Goal: Task Accomplishment & Management: Complete application form

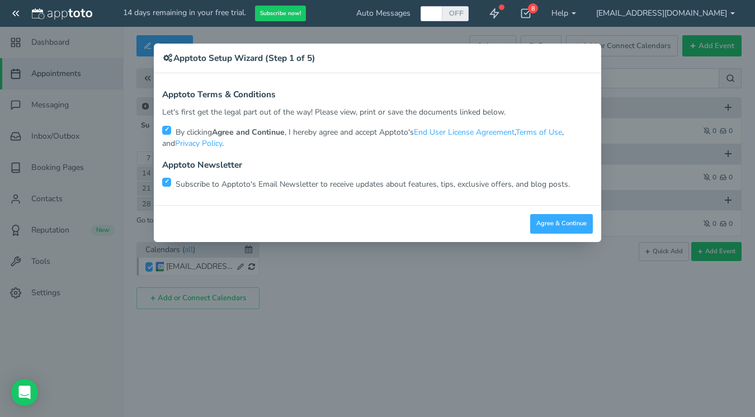
click at [172, 186] on p "Subscribe to Apptoto's Email Newsletter to receive updates about features, tips…" at bounding box center [377, 183] width 431 height 13
click at [165, 184] on input "checkbox" at bounding box center [166, 182] width 9 height 9
checkbox input "false"
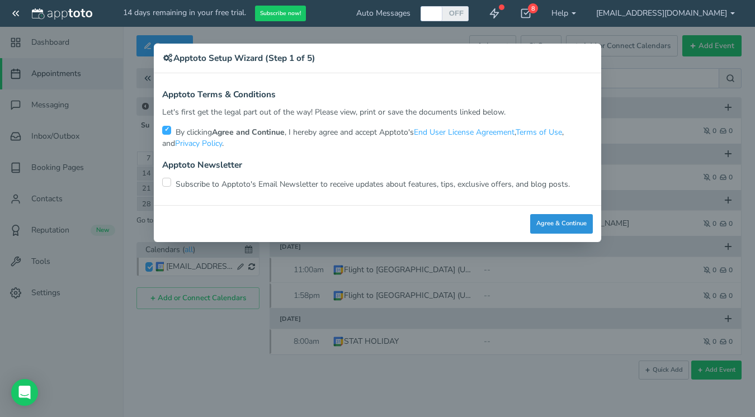
click at [548, 232] on button "Agree & Continue" at bounding box center [561, 224] width 63 height 20
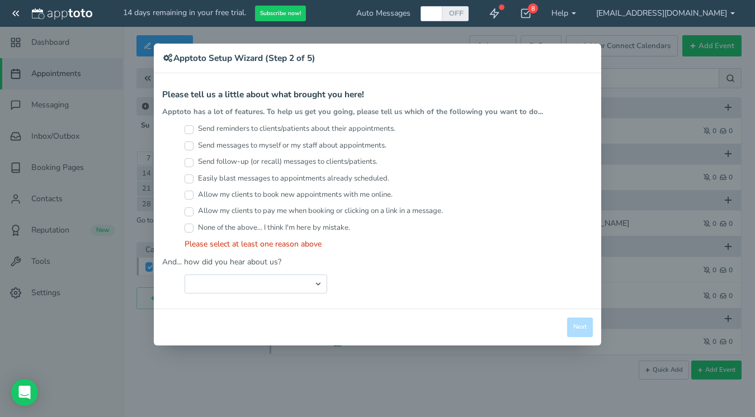
click at [187, 135] on div "Send reminders to clients/patients about their appointments." at bounding box center [389, 132] width 408 height 16
click at [191, 127] on input "Send reminders to clients/patients about their appointments." at bounding box center [189, 129] width 9 height 9
checkbox input "true"
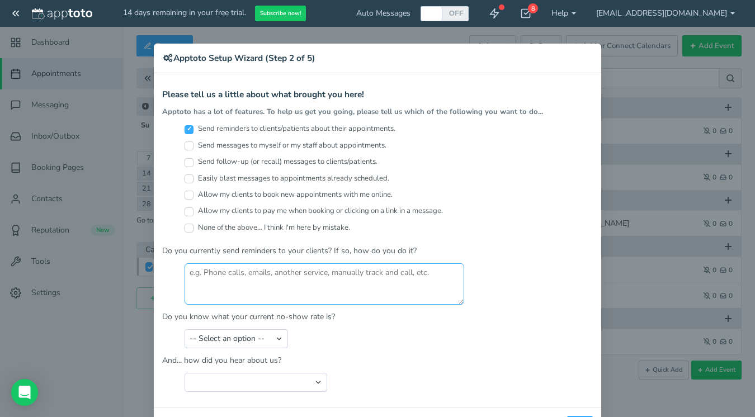
click at [235, 287] on textarea at bounding box center [325, 283] width 280 height 41
type textarea "Yes, manually by e-mail"
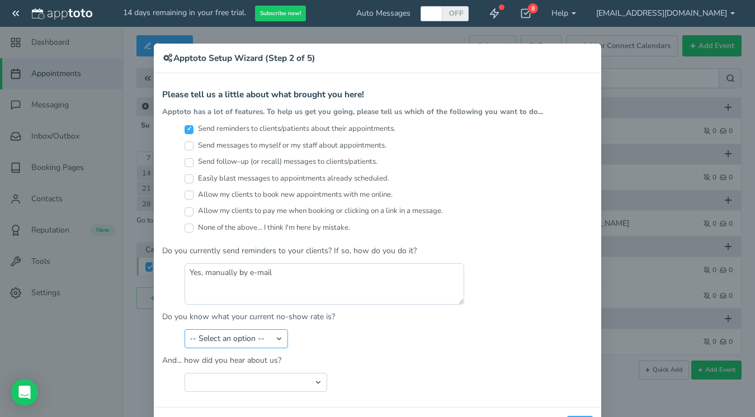
click at [262, 333] on select "-- Select an option -- Less than 5% 5-10% 10-20% 20-30% More than 30% Not sure" at bounding box center [236, 338] width 103 height 19
select select "string:5-10%"
click at [185, 329] on select "-- Select an option -- Less than 5% 5-10% 10-20% 20-30% More than 30% Not sure" at bounding box center [236, 338] width 103 height 19
click at [261, 377] on select "Search Engine (Google, Yahoo, Bing, etc.) Search Engine Advertisement Blog Post…" at bounding box center [256, 382] width 143 height 19
click at [185, 373] on select "Search Engine (Google, Yahoo, Bing, etc.) Search Engine Advertisement Blog Post…" at bounding box center [256, 382] width 143 height 19
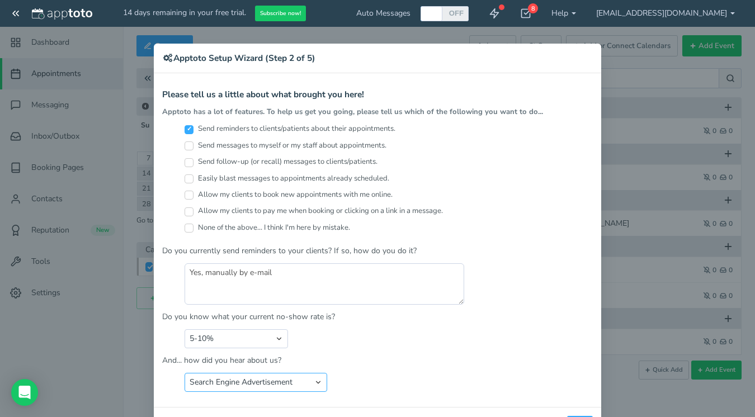
click at [277, 386] on select "Search Engine (Google, Yahoo, Bing, etc.) Search Engine Advertisement Blog Post…" at bounding box center [256, 382] width 143 height 19
select select "string:Search Engine (Google, Yahoo, Bing, etc.)"
click at [185, 373] on select "Search Engine (Google, Yahoo, Bing, etc.) Search Engine Advertisement Blog Post…" at bounding box center [256, 382] width 143 height 19
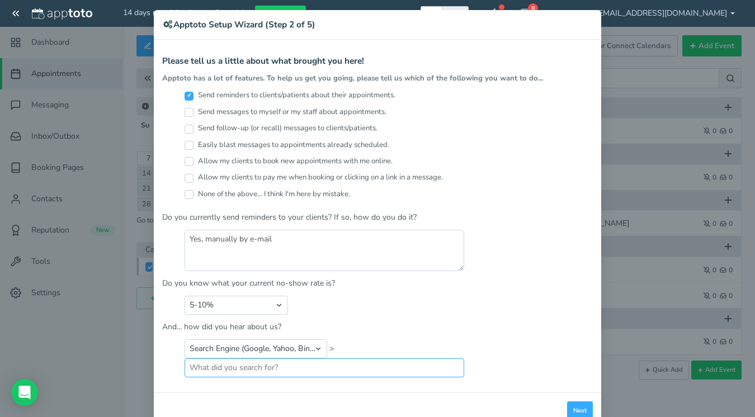
scroll to position [61, 0]
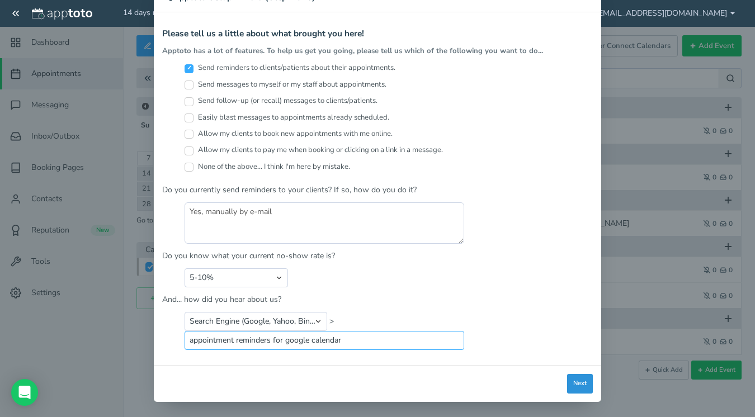
type input "appointment reminders for google calendar"
click at [575, 385] on button "Next" at bounding box center [580, 384] width 26 height 20
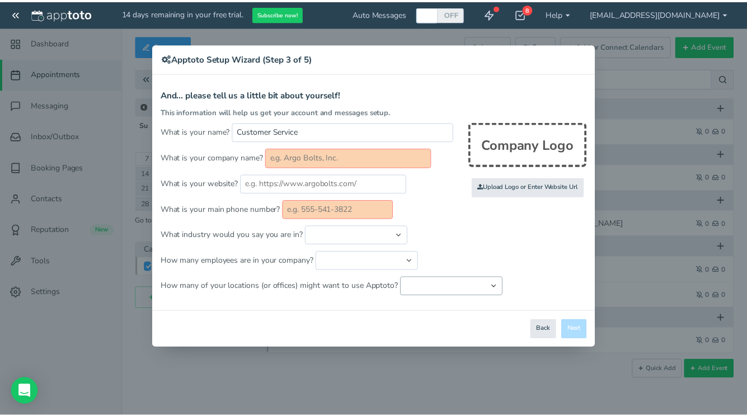
scroll to position [0, 0]
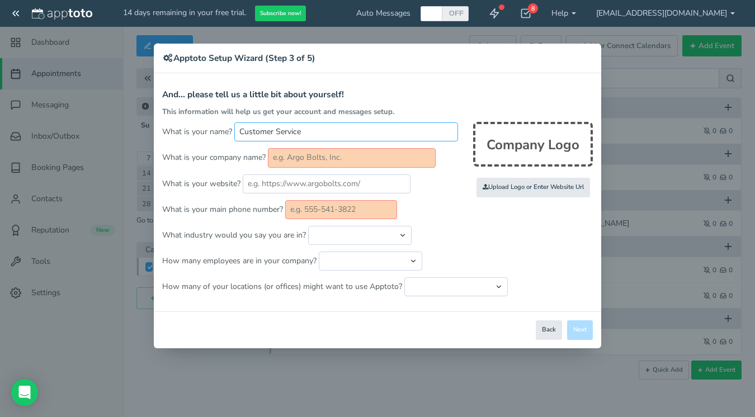
click at [312, 135] on input "Customer Service" at bounding box center [346, 131] width 224 height 19
type input "Tyne [PERSON_NAME]"
click at [328, 154] on input "text" at bounding box center [352, 157] width 168 height 19
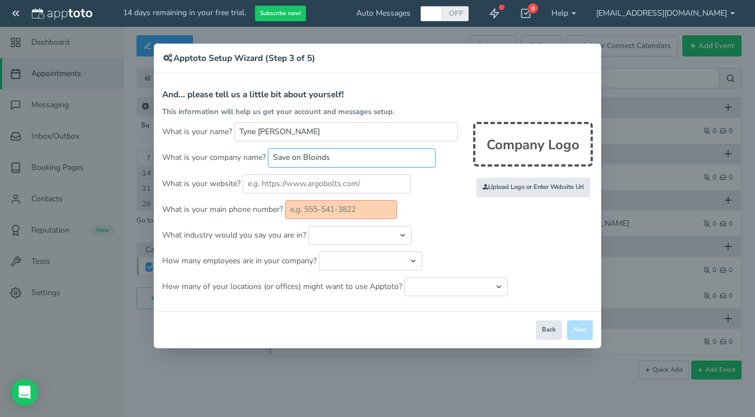
click at [311, 160] on input "Save on Bloinds" at bounding box center [352, 157] width 168 height 19
click at [351, 153] on input "Save On Blinds" at bounding box center [352, 157] width 168 height 19
type input "Save On Blinds - [GEOGRAPHIC_DATA]"
click at [332, 211] on input "text" at bounding box center [341, 209] width 112 height 19
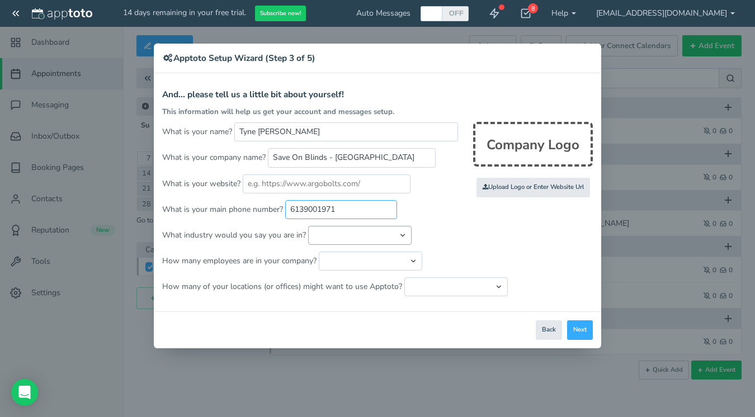
type input "6139001971"
click at [333, 231] on select "Automotive Cleaning Services Consulting Education - Classroom Education - Admis…" at bounding box center [359, 235] width 103 height 19
select select "string:Sales"
click at [308, 226] on select "Automotive Cleaning Services Consulting Education - Classroom Education - Admis…" at bounding box center [359, 235] width 103 height 19
click at [358, 259] on select "Just me 1 to 5 6 to 10 11 to 25 26 to 50 51 to 100 101 to 500 501 to 1000 More …" at bounding box center [370, 261] width 103 height 19
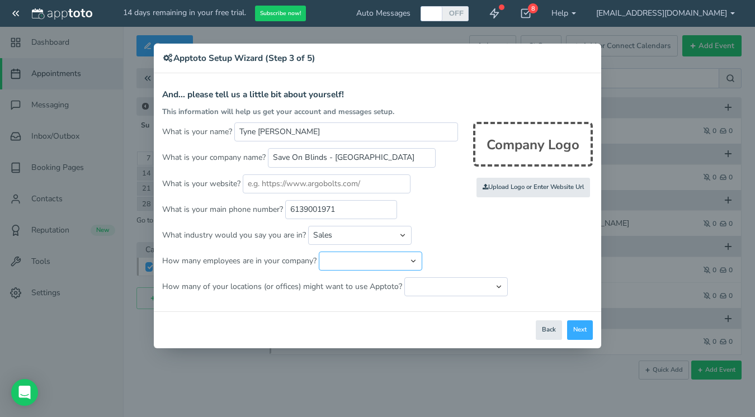
select select "string:6..10"
click at [319, 252] on select "Just me 1 to 5 6 to 10 11 to 25 26 to 50 51 to 100 101 to 500 501 to 1000 More …" at bounding box center [370, 261] width 103 height 19
click at [412, 289] on select "Just one location 2 3 4 5 6 to 10 11 to 25 26 to 50 More than 50" at bounding box center [455, 286] width 103 height 19
select select "string:1"
click at [404, 277] on select "Just one location 2 3 4 5 6 to 10 11 to 25 26 to 50 More than 50" at bounding box center [455, 286] width 103 height 19
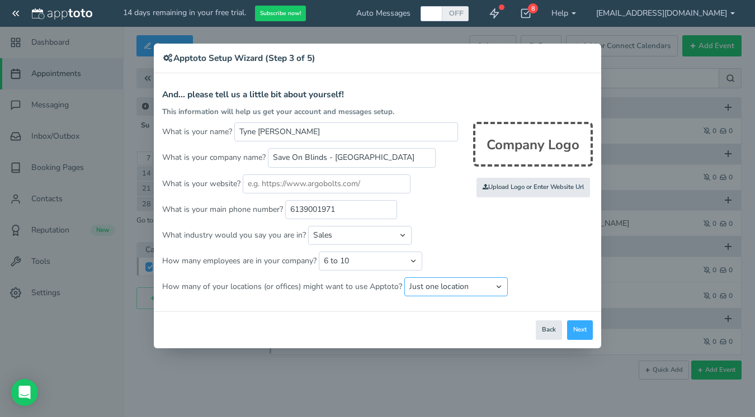
click at [426, 287] on select "Just one location 2 3 4 5 6 to 10 11 to 25 26 to 50 More than 50" at bounding box center [455, 286] width 103 height 19
click at [404, 277] on select "Just one location 2 3 4 5 6 to 10 11 to 25 26 to 50 More than 50" at bounding box center [455, 286] width 103 height 19
click at [582, 329] on button "Next" at bounding box center [580, 331] width 26 height 20
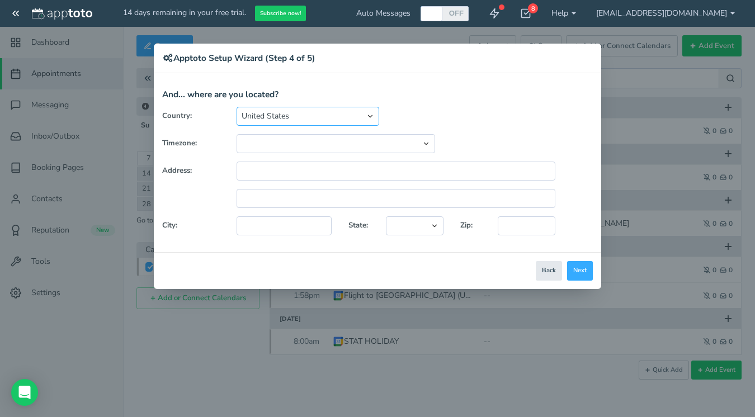
click at [267, 122] on select "[GEOGRAPHIC_DATA] [GEOGRAPHIC_DATA] [GEOGRAPHIC_DATA] [GEOGRAPHIC_DATA] [GEOGRA…" at bounding box center [308, 116] width 143 height 19
select select "string:CA"
click at [237, 107] on select "[GEOGRAPHIC_DATA] [GEOGRAPHIC_DATA] [GEOGRAPHIC_DATA] [GEOGRAPHIC_DATA] [GEOGRA…" at bounding box center [308, 116] width 143 height 19
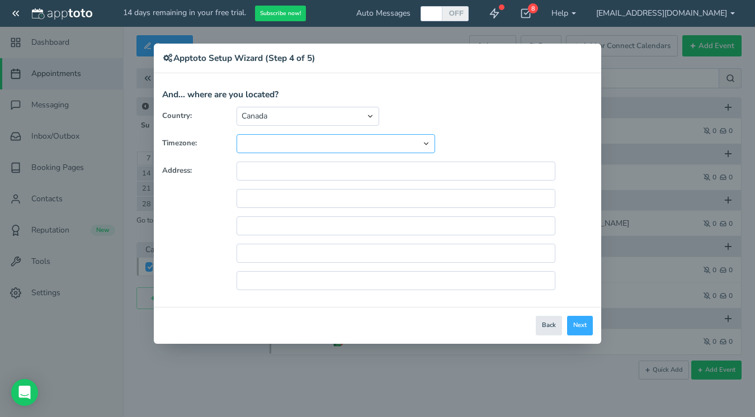
click at [268, 144] on select "(GMT-10:00) [US_STATE] (GMT-08:00) [US_STATE] (GMT-07:00) Pacific Time ([GEOGRA…" at bounding box center [336, 143] width 199 height 19
select select "string:America/New_York"
click at [237, 134] on select "(GMT-10:00) [US_STATE] (GMT-08:00) [US_STATE] (GMT-07:00) Pacific Time ([GEOGRA…" at bounding box center [336, 143] width 199 height 19
click at [294, 167] on input "text" at bounding box center [396, 171] width 319 height 19
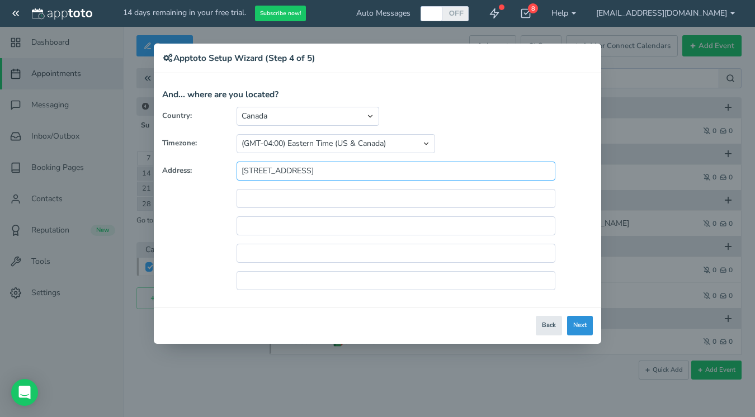
type input "[STREET_ADDRESS]"
click at [584, 326] on button "Next" at bounding box center [580, 326] width 26 height 20
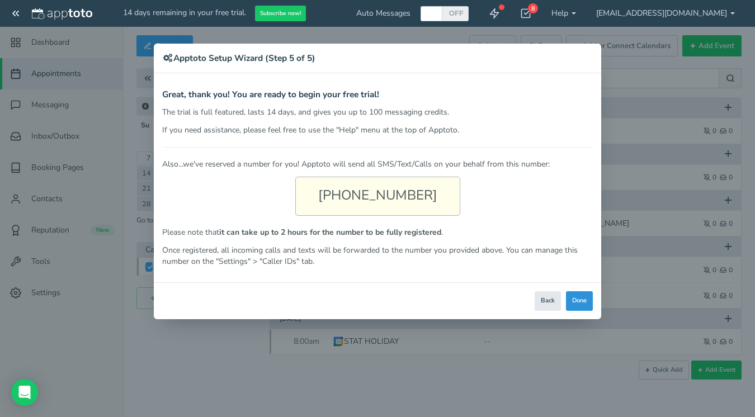
click at [586, 303] on button "Done" at bounding box center [579, 301] width 27 height 20
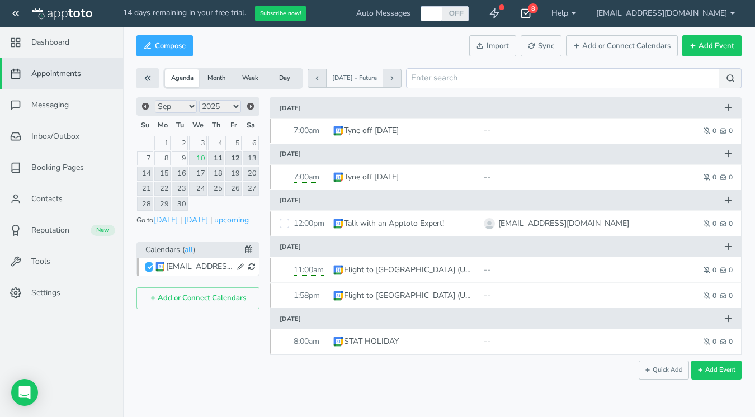
click at [538, 7] on div "8" at bounding box center [533, 8] width 10 height 10
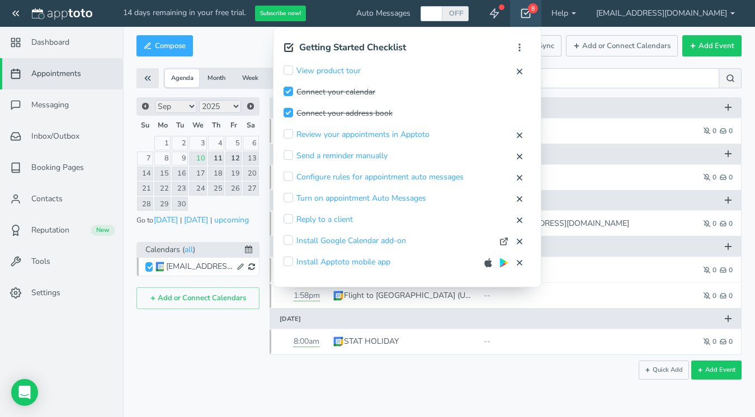
click at [531, 15] on icon at bounding box center [525, 13] width 11 height 11
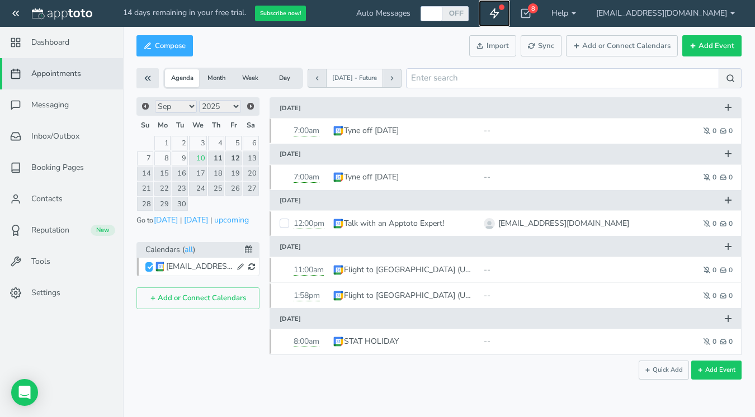
click at [510, 13] on link at bounding box center [494, 13] width 31 height 27
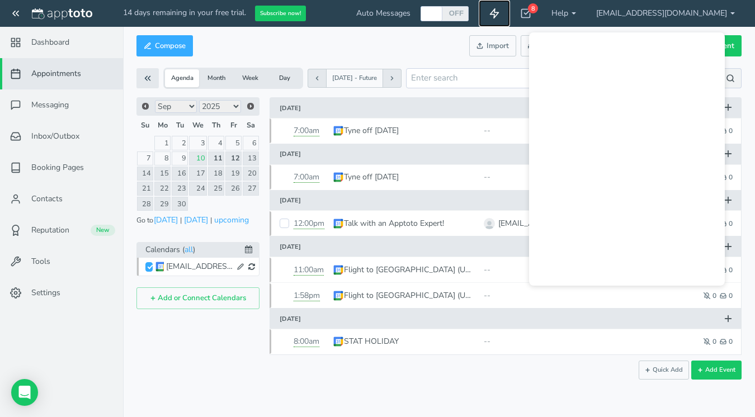
click at [500, 15] on icon at bounding box center [494, 13] width 11 height 11
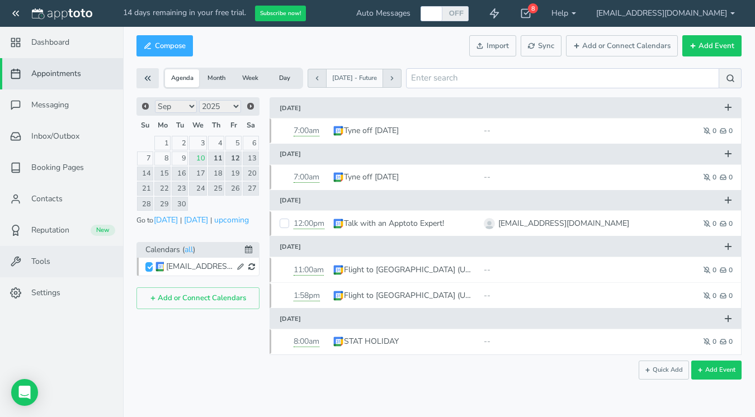
click at [44, 260] on span "Tools" at bounding box center [40, 261] width 19 height 11
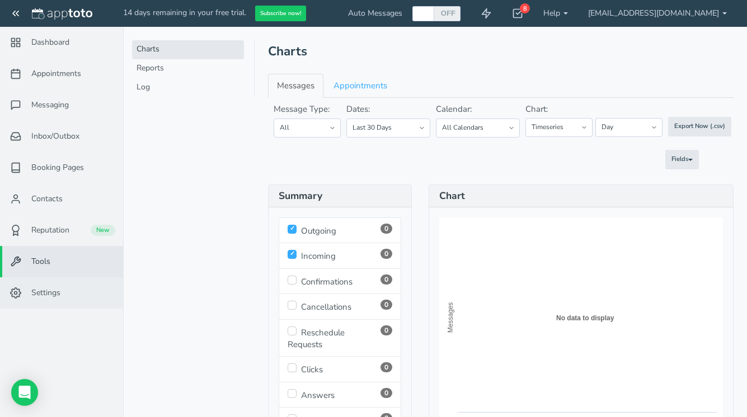
click at [42, 296] on span "Settings" at bounding box center [45, 293] width 29 height 11
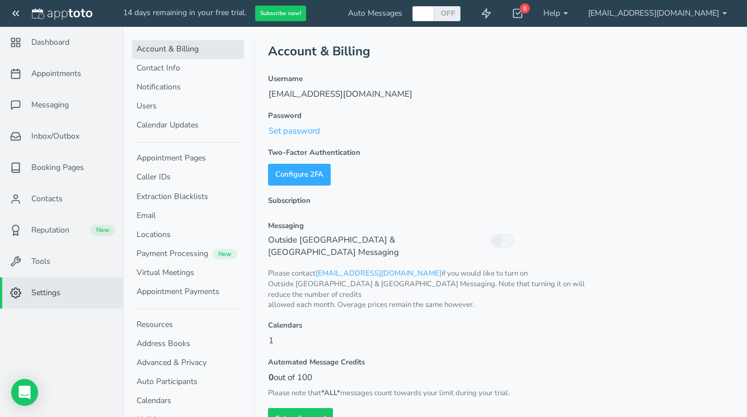
scroll to position [5, 0]
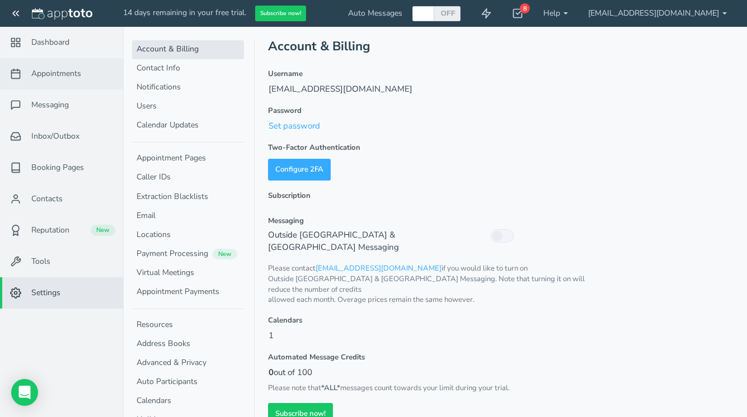
click at [54, 73] on span "Appointments" at bounding box center [56, 73] width 50 height 11
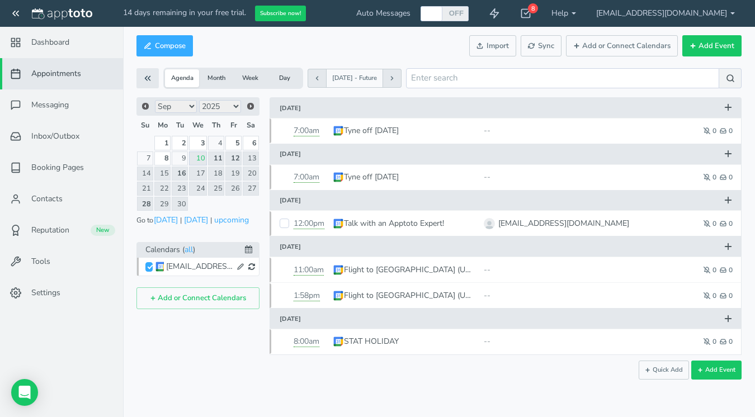
click at [62, 76] on span "Appointments" at bounding box center [56, 73] width 50 height 11
click at [64, 103] on span "Messaging" at bounding box center [49, 105] width 37 height 11
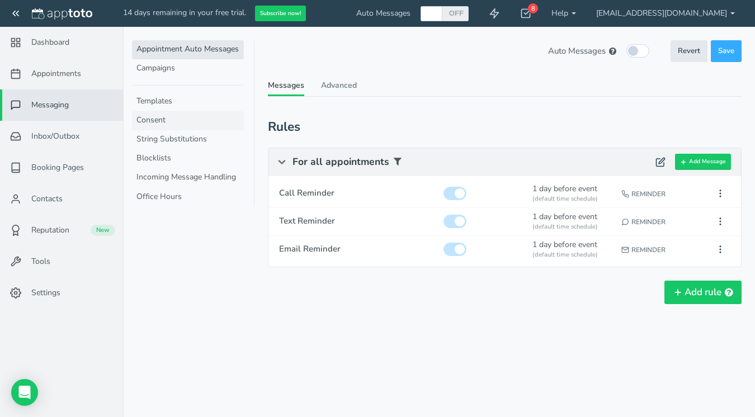
click at [135, 126] on link "Consent" at bounding box center [188, 120] width 112 height 19
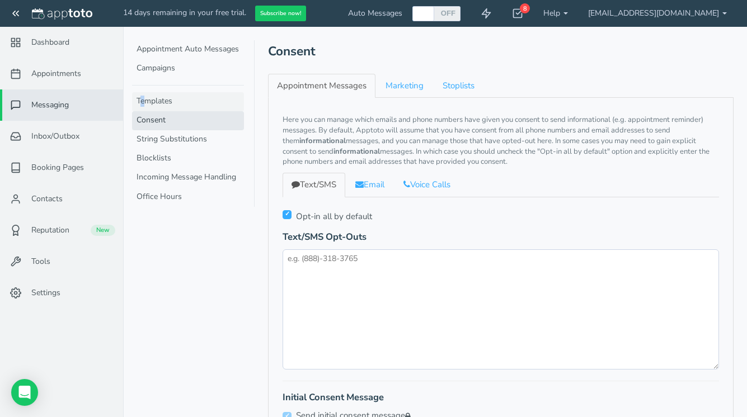
click at [143, 97] on link "Templates" at bounding box center [188, 101] width 112 height 19
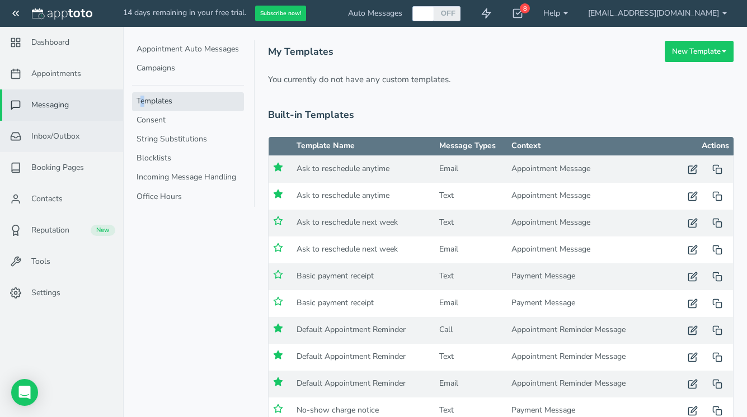
click at [59, 139] on span "Inbox/Outbox" at bounding box center [55, 136] width 48 height 11
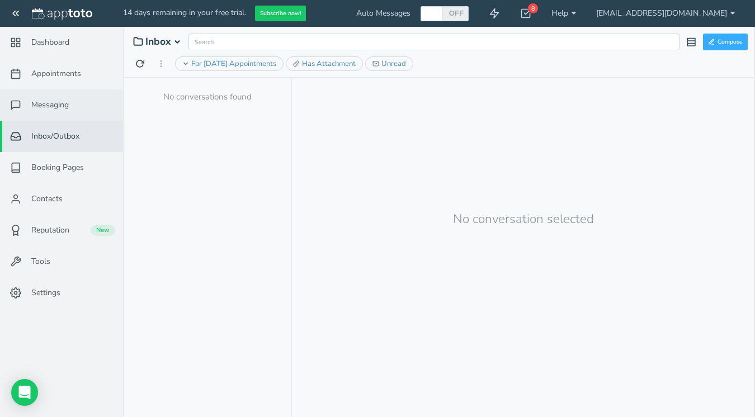
click at [54, 110] on link "Messaging" at bounding box center [61, 104] width 123 height 31
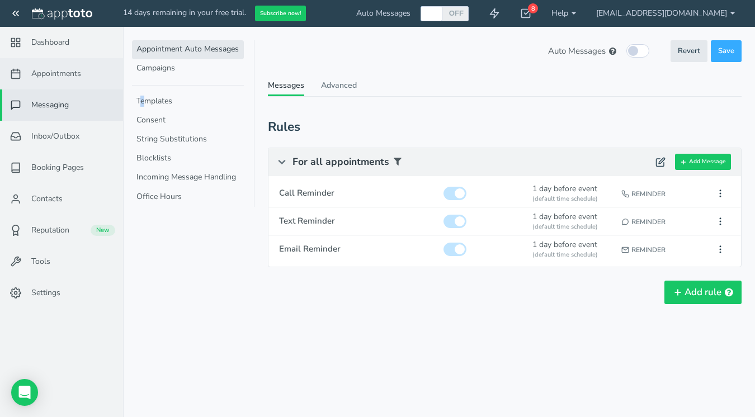
click at [57, 72] on span "Appointments" at bounding box center [56, 73] width 50 height 11
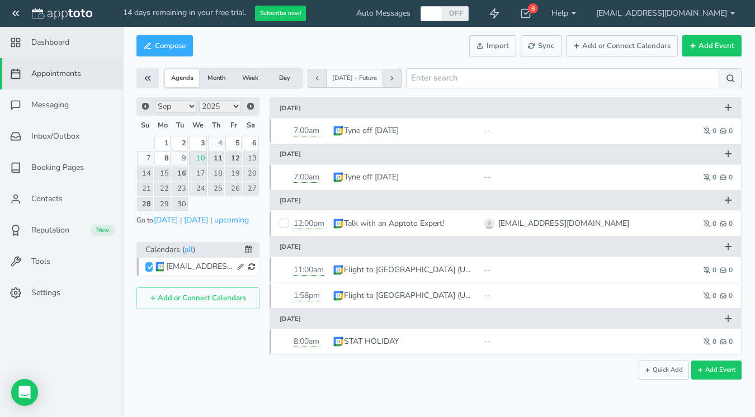
click at [54, 44] on span "Dashboard" at bounding box center [50, 42] width 38 height 11
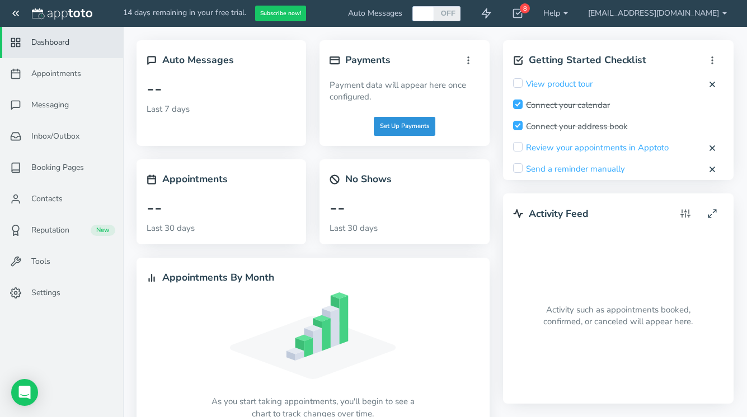
click at [389, 129] on button "Set Up Payments" at bounding box center [405, 126] width 62 height 19
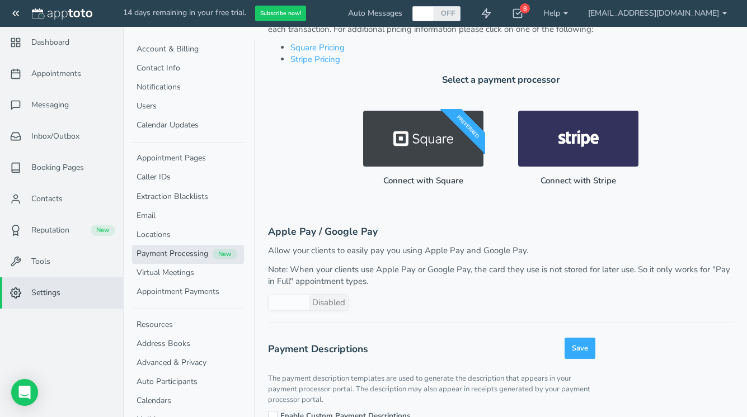
scroll to position [154, 0]
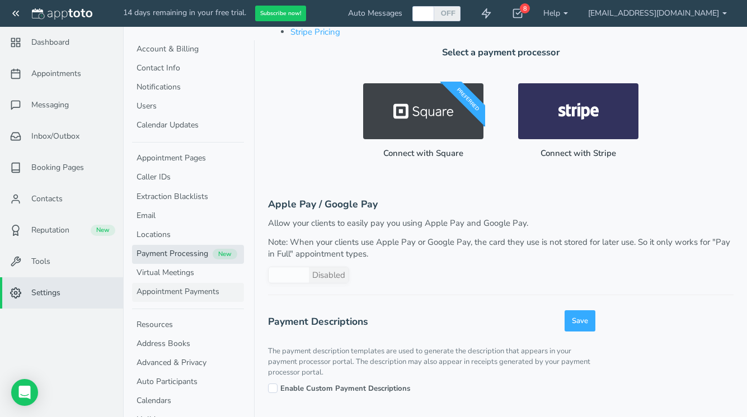
click at [177, 287] on link "Appointment Payments" at bounding box center [188, 292] width 112 height 19
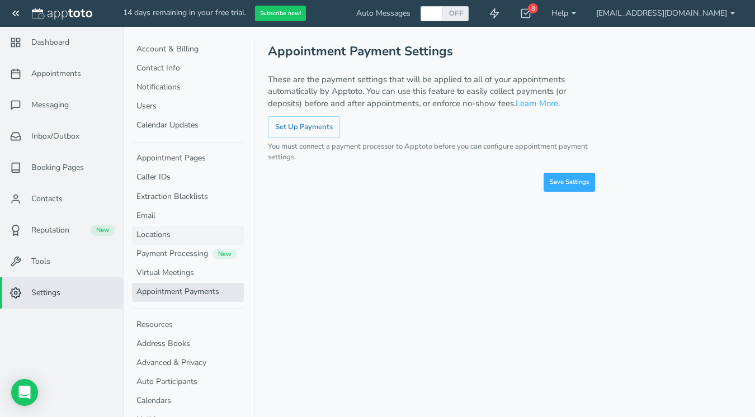
click at [159, 227] on link "Locations" at bounding box center [188, 235] width 112 height 19
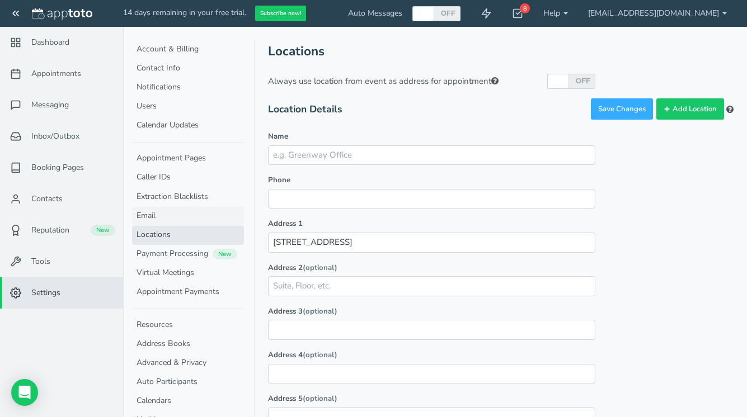
click at [153, 213] on link "Email" at bounding box center [188, 216] width 112 height 19
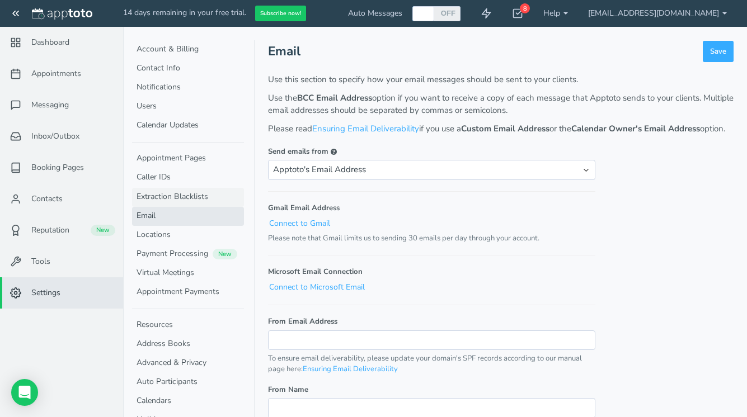
click at [154, 196] on link "Extraction Blacklists" at bounding box center [188, 197] width 112 height 19
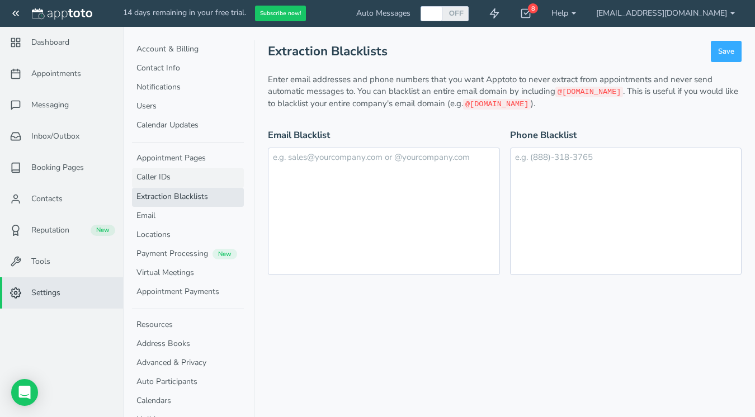
click at [152, 177] on link "Caller IDs" at bounding box center [188, 177] width 112 height 19
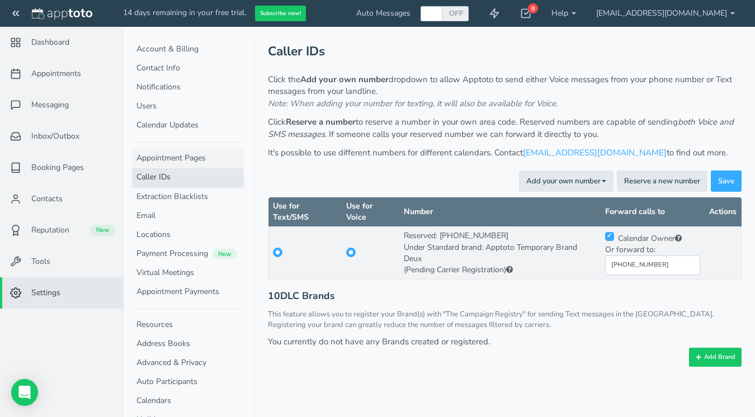
click at [153, 158] on link "Appointment Pages" at bounding box center [188, 158] width 112 height 19
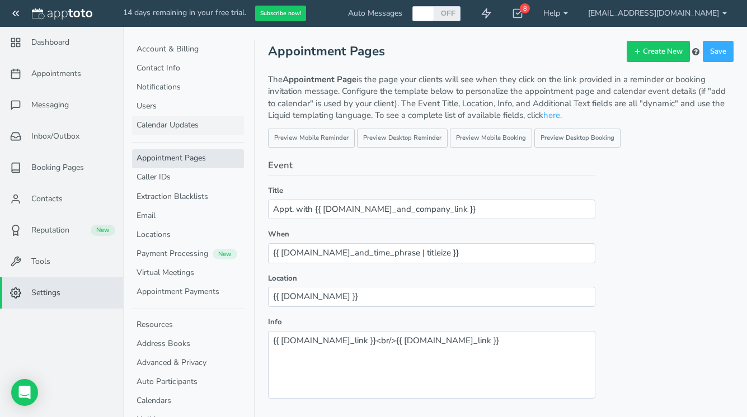
click at [146, 122] on link "Calendar Updates" at bounding box center [188, 125] width 112 height 19
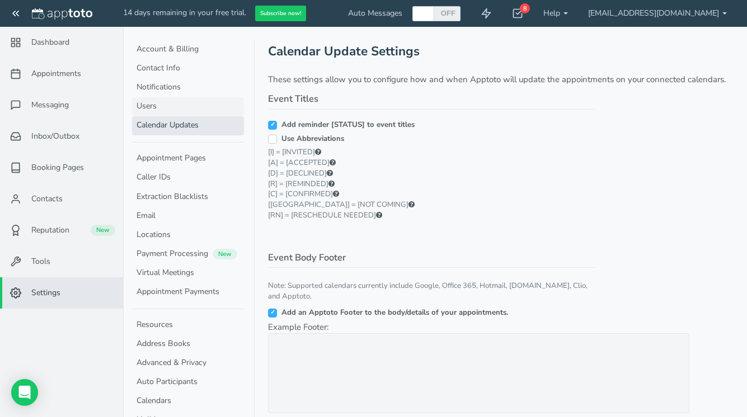
click at [146, 106] on link "Users" at bounding box center [188, 106] width 112 height 19
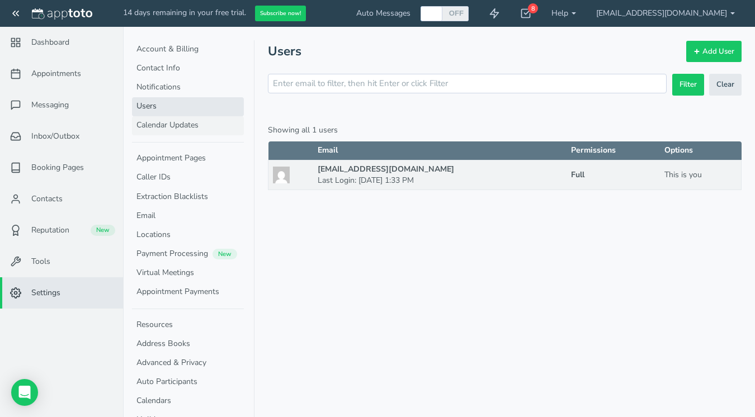
click at [153, 120] on link "Calendar Updates" at bounding box center [188, 125] width 112 height 19
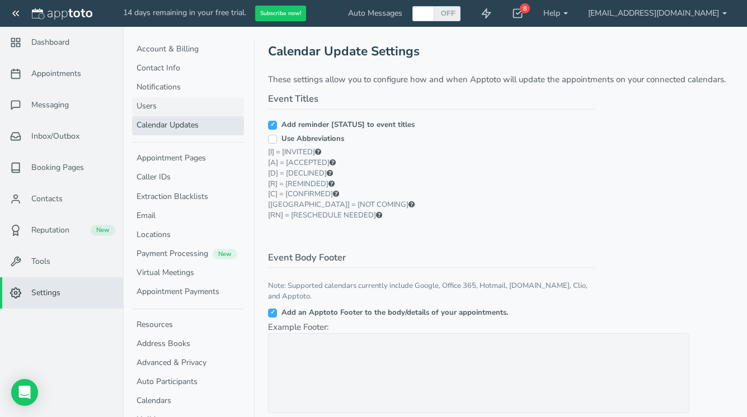
click at [159, 108] on link "Users" at bounding box center [188, 106] width 112 height 19
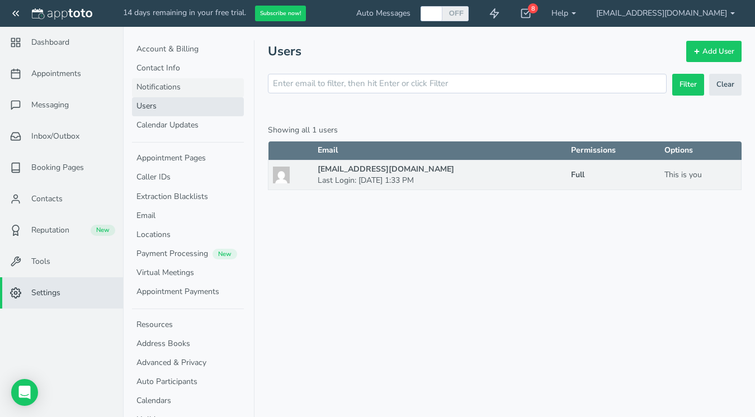
click at [161, 94] on link "Notifications" at bounding box center [188, 87] width 112 height 19
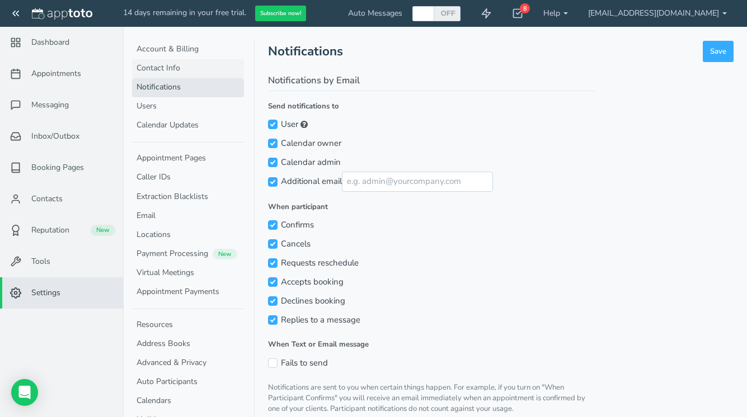
click at [163, 76] on link "Contact Info" at bounding box center [188, 68] width 112 height 19
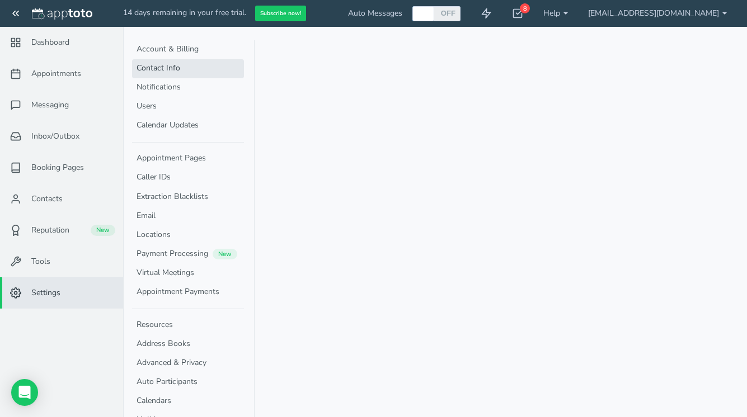
select select "720"
select select "1200"
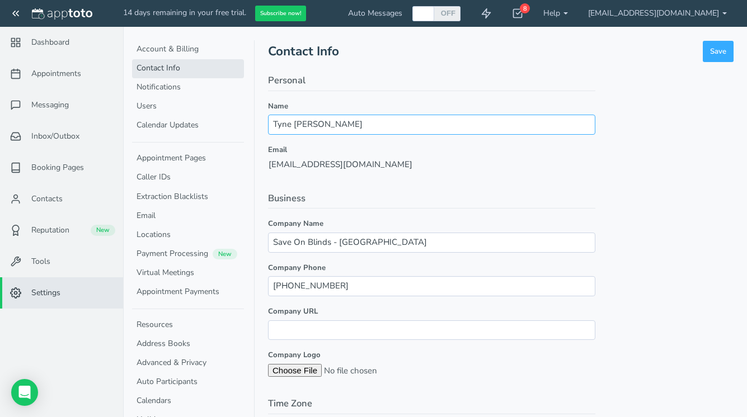
click at [321, 123] on input "Tyne [PERSON_NAME]" at bounding box center [431, 125] width 327 height 20
type input "Customer Service"
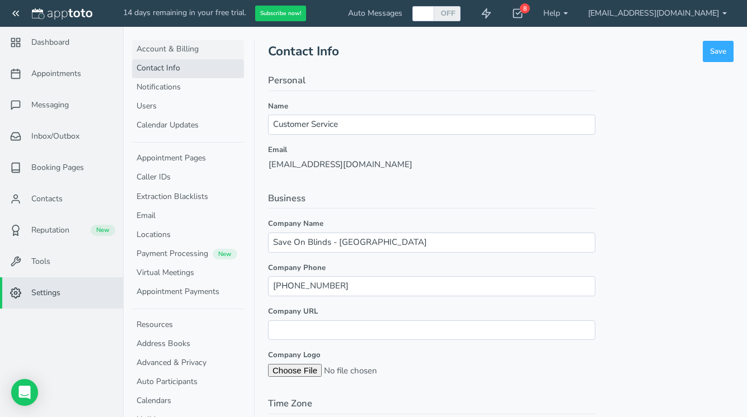
click at [188, 48] on link "Account & Billing" at bounding box center [188, 49] width 112 height 19
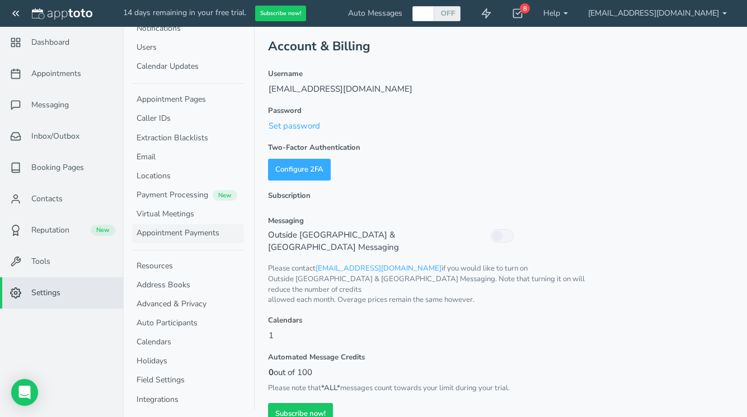
scroll to position [62, 0]
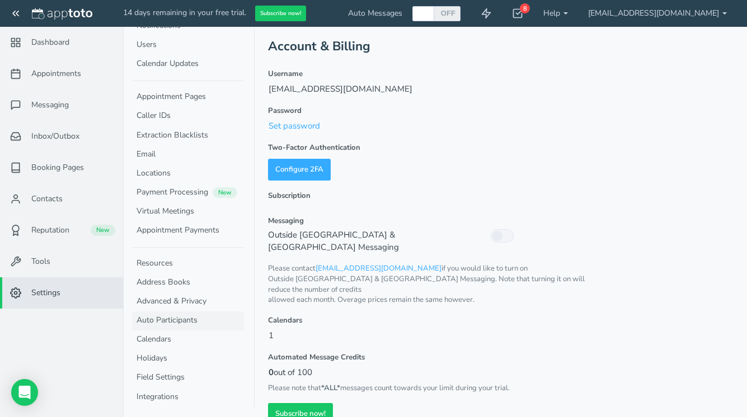
click at [172, 320] on link "Auto Participants" at bounding box center [188, 321] width 112 height 19
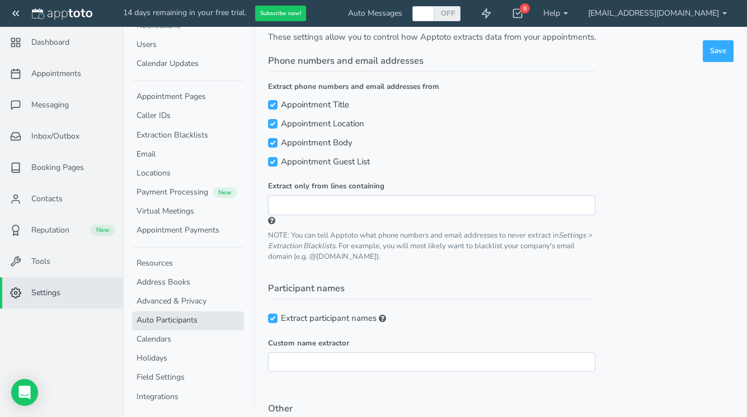
scroll to position [46, 0]
click at [176, 131] on link "Extraction Blacklists" at bounding box center [188, 135] width 112 height 19
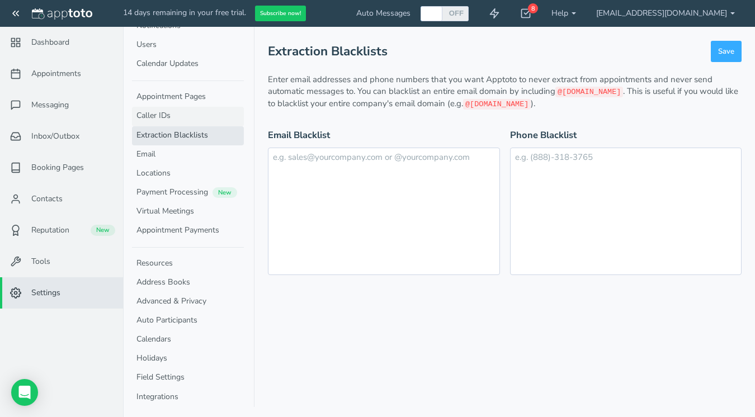
click at [171, 119] on link "Caller IDs" at bounding box center [188, 116] width 112 height 19
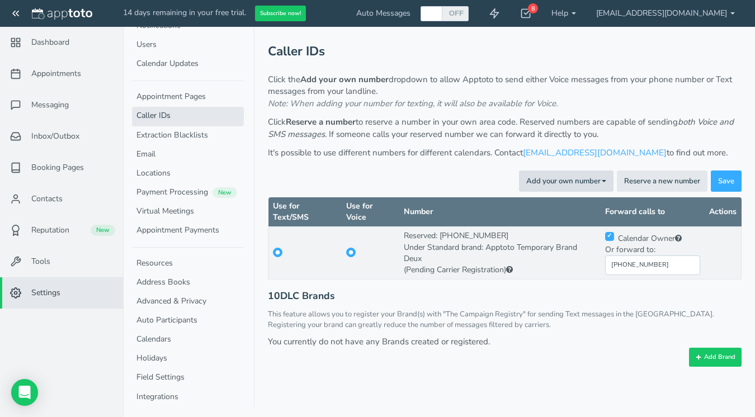
click at [601, 182] on button "Add your own number Toggle Dropdown" at bounding box center [566, 182] width 95 height 22
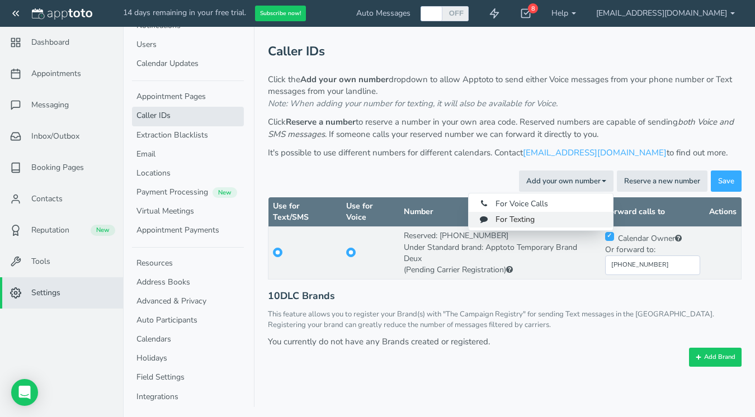
click at [575, 216] on link "For Texting" at bounding box center [541, 220] width 144 height 16
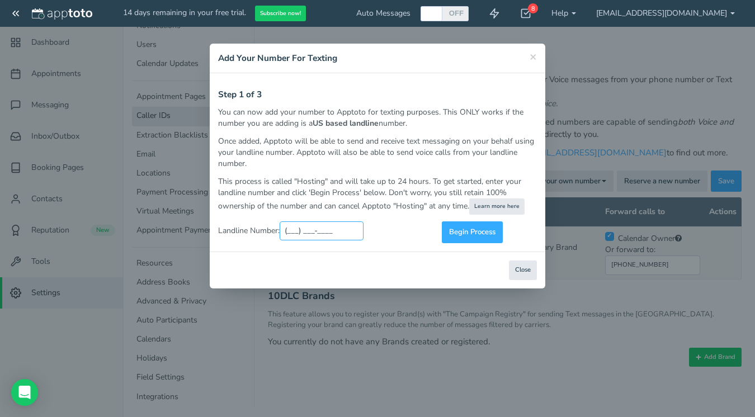
click at [328, 226] on input "(___) ___-____" at bounding box center [322, 231] width 84 height 19
type input "[PHONE_NUMBER]"
click at [470, 227] on span "Begin Process" at bounding box center [472, 232] width 46 height 11
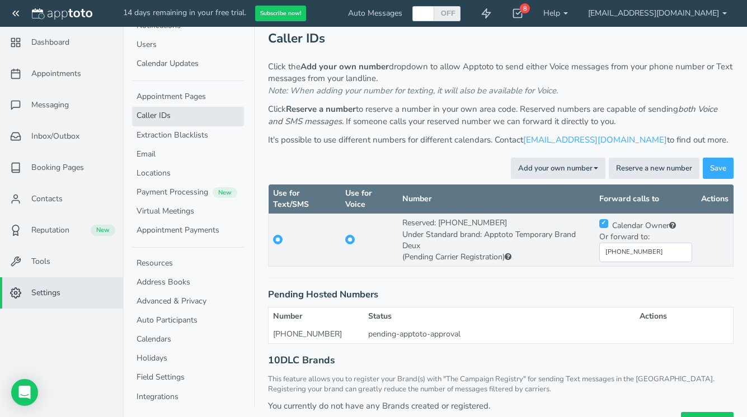
scroll to position [29, 0]
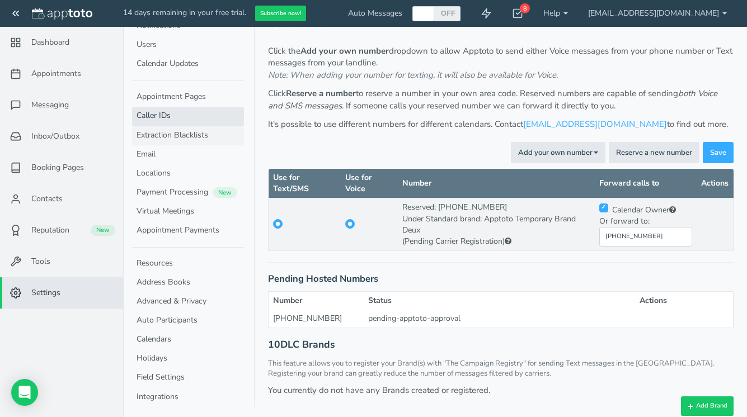
click at [208, 138] on link "Extraction Blacklists" at bounding box center [188, 135] width 112 height 19
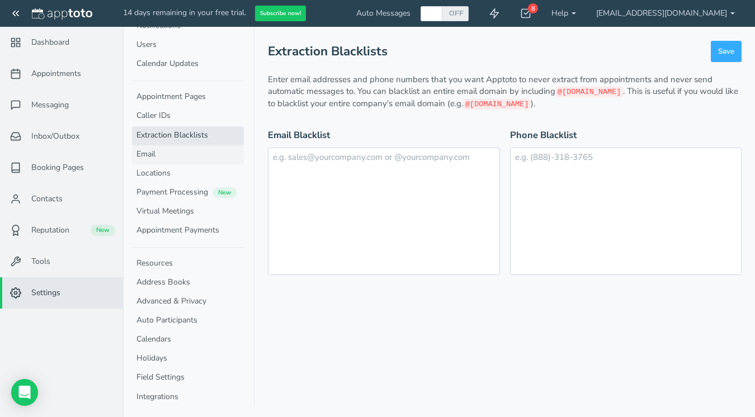
click at [182, 155] on link "Email" at bounding box center [188, 154] width 112 height 19
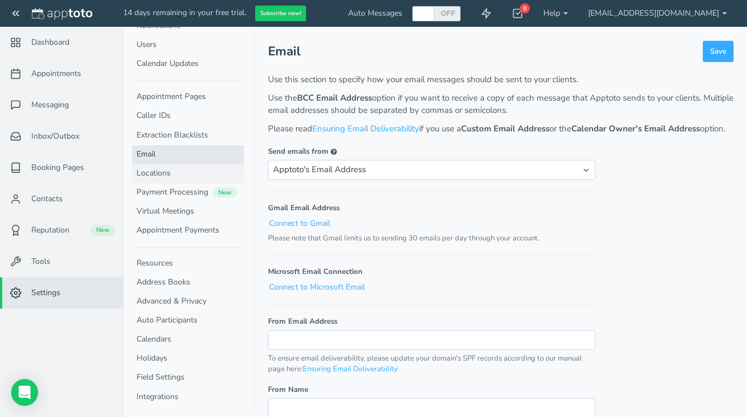
click at [177, 174] on link "Locations" at bounding box center [188, 173] width 112 height 19
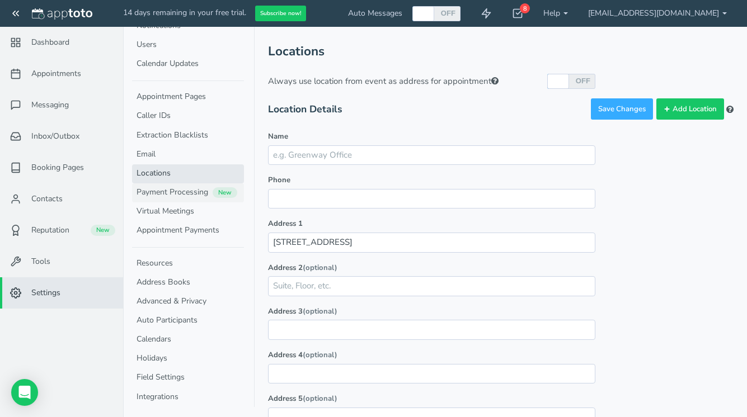
click at [172, 189] on link "Payment Processing New" at bounding box center [188, 192] width 112 height 19
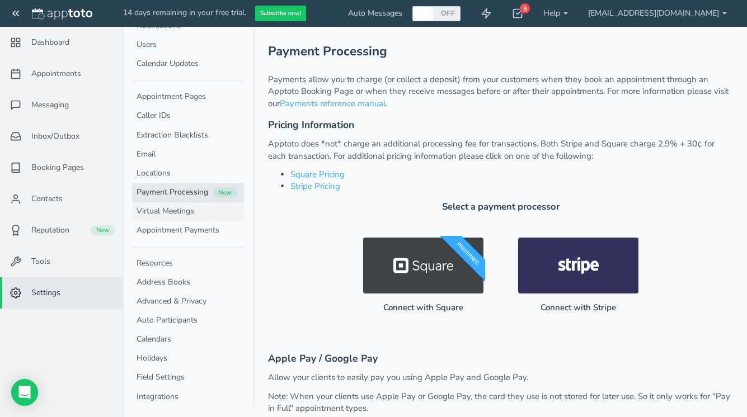
click at [171, 209] on link "Virtual Meetings" at bounding box center [188, 211] width 112 height 19
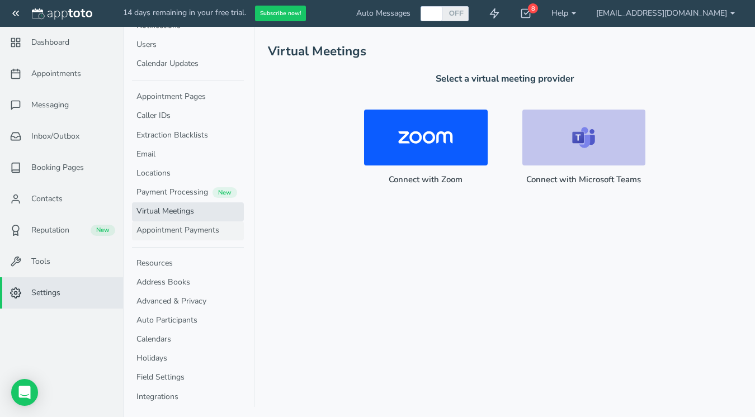
click at [172, 230] on link "Appointment Payments" at bounding box center [188, 231] width 112 height 19
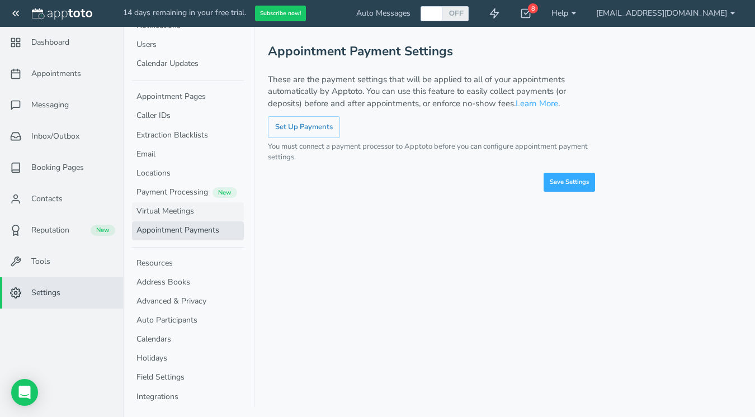
click at [170, 213] on link "Virtual Meetings" at bounding box center [188, 211] width 112 height 19
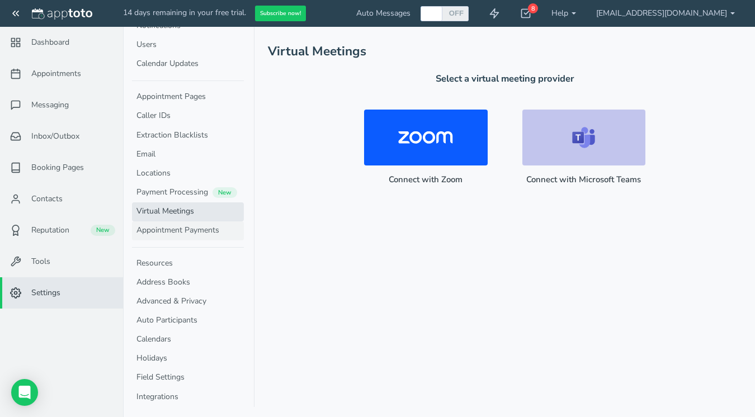
click at [169, 224] on link "Appointment Payments" at bounding box center [188, 231] width 112 height 19
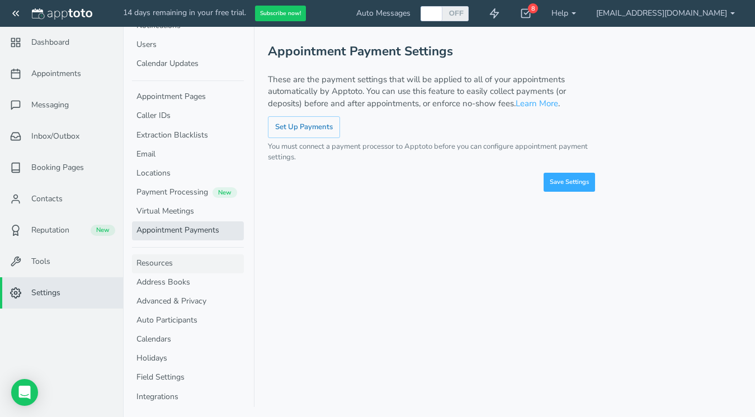
click at [157, 270] on link "Resources" at bounding box center [188, 264] width 112 height 19
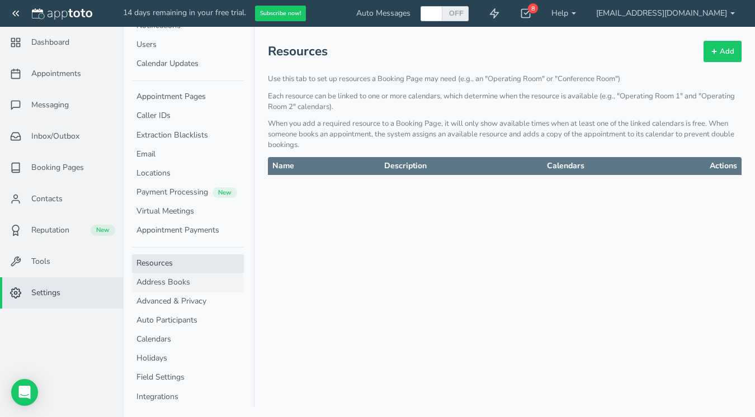
click at [158, 279] on link "Address Books" at bounding box center [188, 283] width 112 height 19
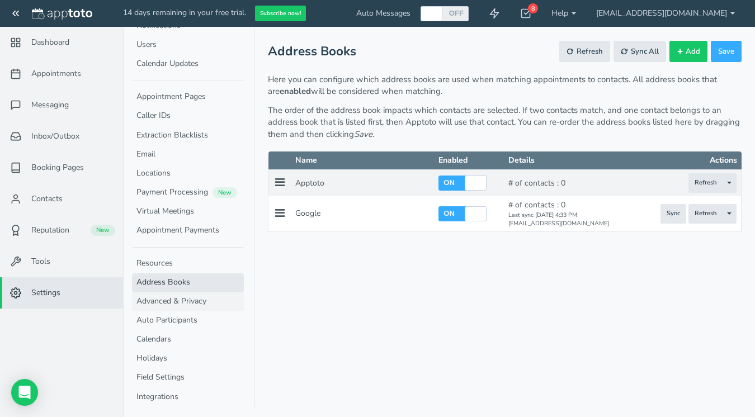
click at [162, 295] on link "Advanced & Privacy" at bounding box center [188, 302] width 112 height 19
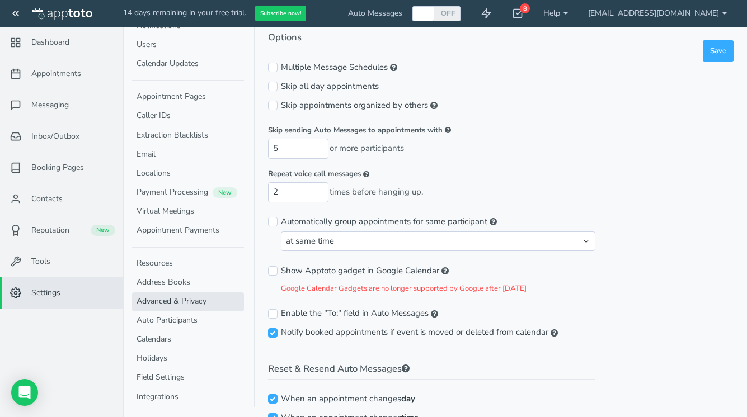
scroll to position [47, 0]
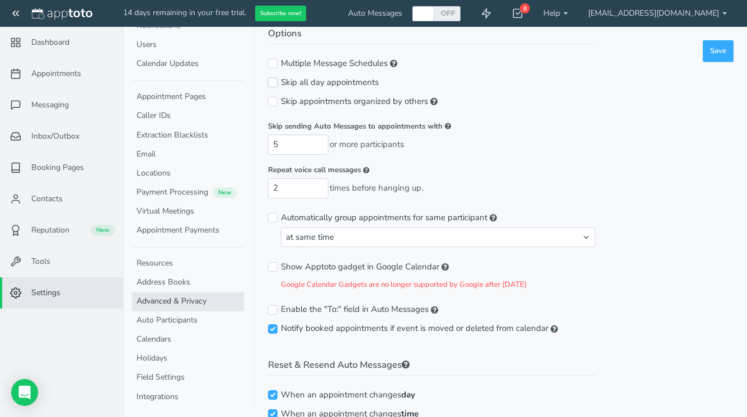
click at [275, 83] on input "Skip all day appointments" at bounding box center [273, 83] width 10 height 10
checkbox input "true"
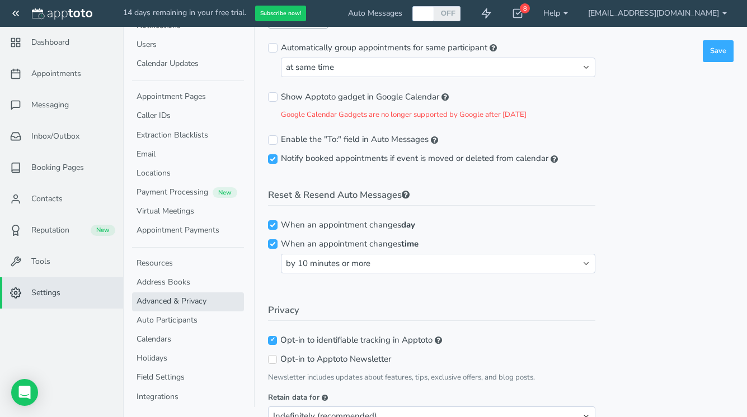
scroll to position [220, 0]
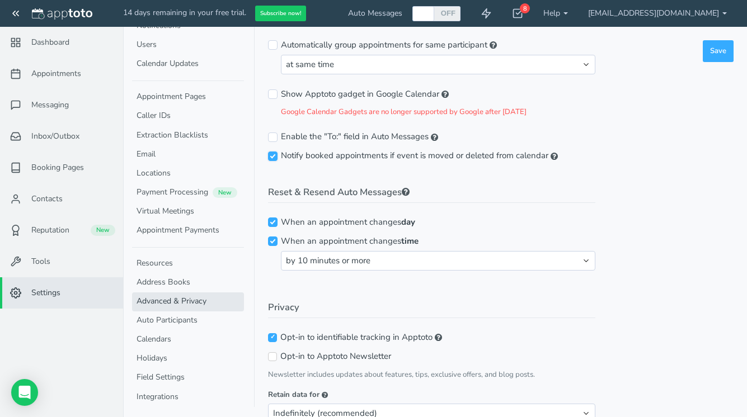
click at [271, 156] on input "Notify booked appointments if event is moved or deleted from calendar" at bounding box center [273, 157] width 10 height 10
checkbox input "false"
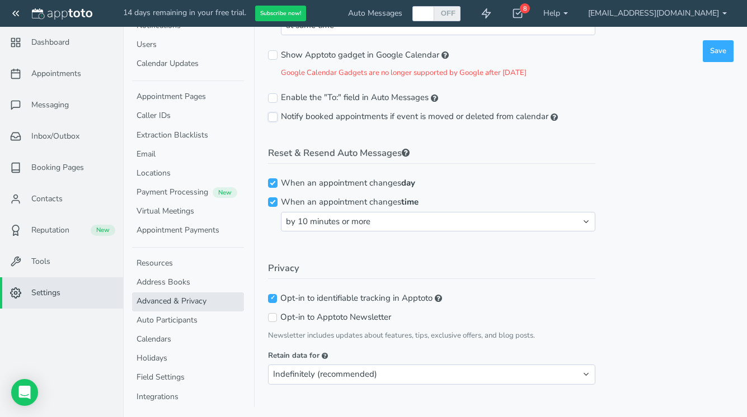
scroll to position [260, 0]
click at [588, 219] on select "by any amount by 10 minutes or more by 30 minutes or more by 1 hour or more by …" at bounding box center [438, 221] width 314 height 20
select select "30"
click at [281, 211] on select "by any amount by 10 minutes or more by 30 minutes or more by 1 hour or more by …" at bounding box center [438, 221] width 314 height 20
click at [550, 243] on div "Options Multiple Message Schedules Skip all day appointments Skip appointments …" at bounding box center [431, 99] width 327 height 570
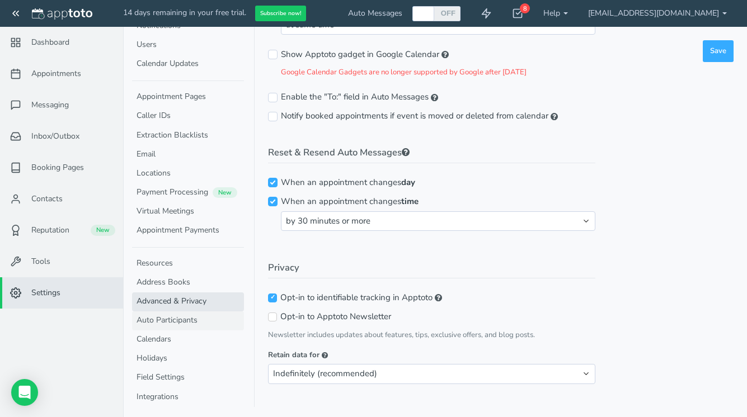
click at [211, 321] on link "Auto Participants" at bounding box center [188, 321] width 112 height 19
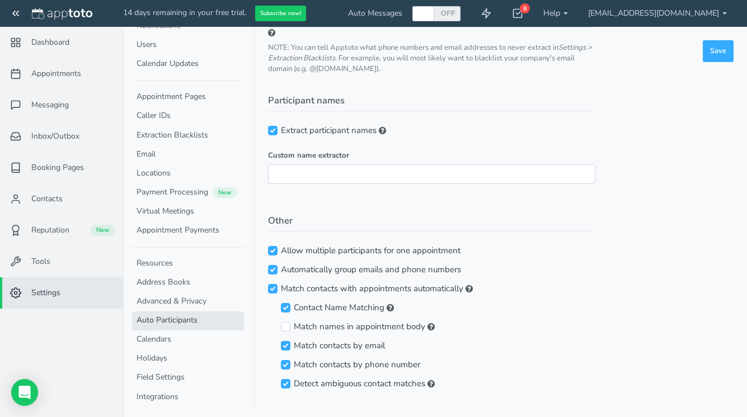
scroll to position [233, 0]
click at [272, 250] on input "Allow multiple participants for one appointment" at bounding box center [273, 252] width 10 height 10
checkbox input "false"
click at [199, 340] on link "Calendars" at bounding box center [188, 340] width 112 height 19
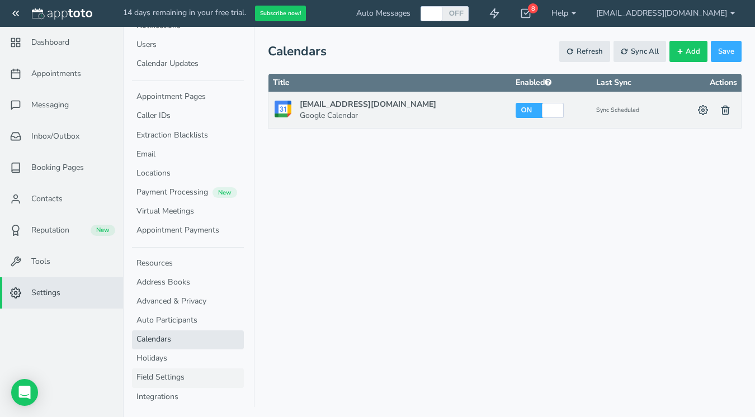
click at [191, 373] on link "Field Settings" at bounding box center [188, 378] width 112 height 19
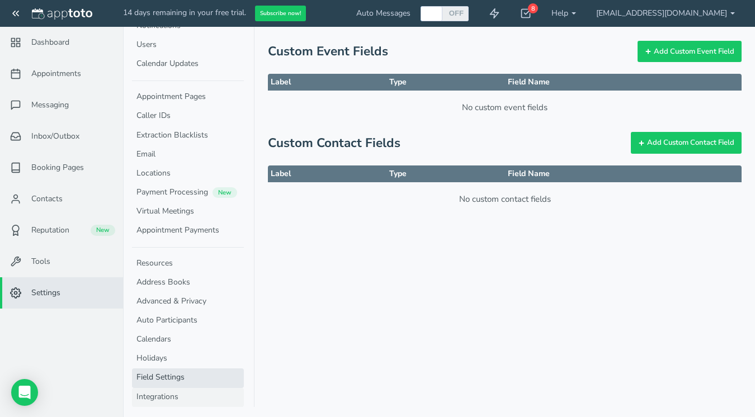
click at [182, 394] on link "Integrations" at bounding box center [188, 397] width 112 height 19
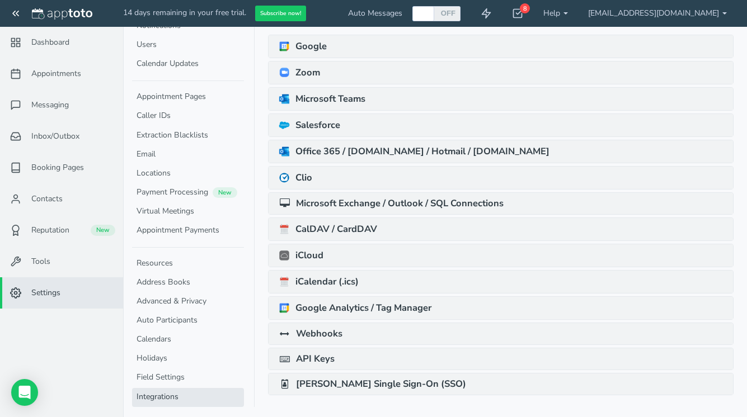
scroll to position [87, 0]
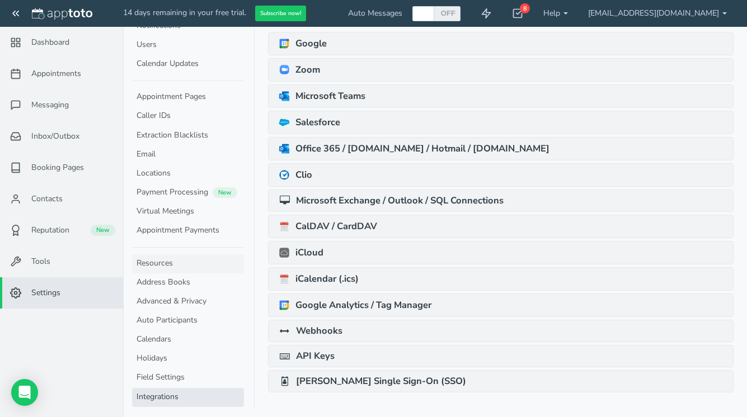
click at [166, 272] on link "Resources" at bounding box center [188, 264] width 112 height 19
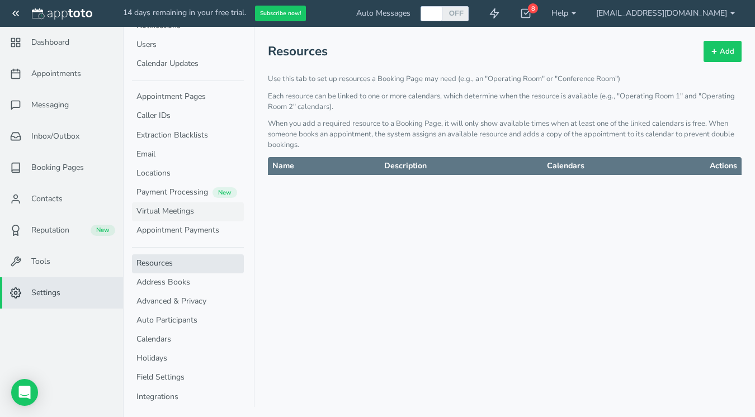
click at [172, 215] on link "Virtual Meetings" at bounding box center [188, 211] width 112 height 19
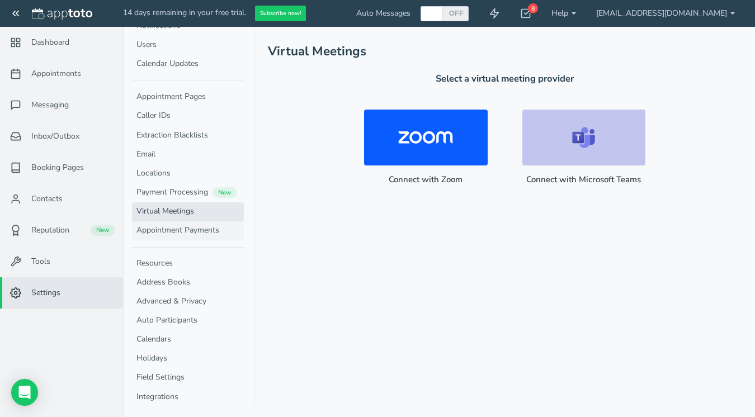
click at [173, 227] on link "Appointment Payments" at bounding box center [188, 231] width 112 height 19
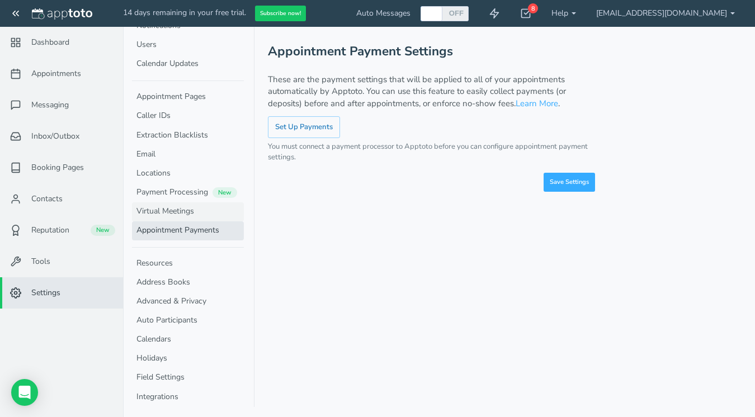
click at [181, 215] on link "Virtual Meetings" at bounding box center [188, 211] width 112 height 19
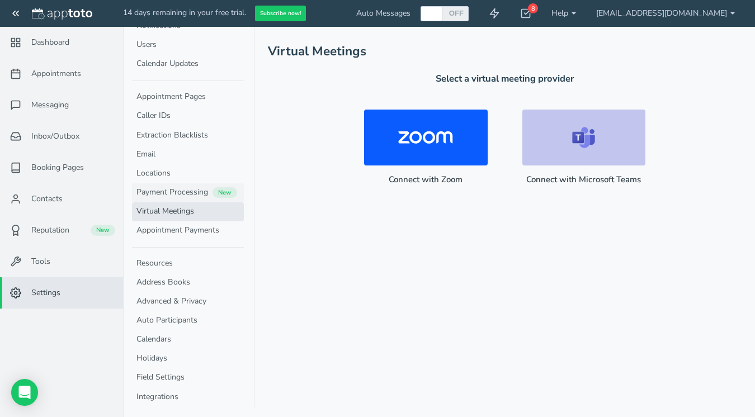
click at [176, 194] on link "Payment Processing New" at bounding box center [188, 192] width 112 height 19
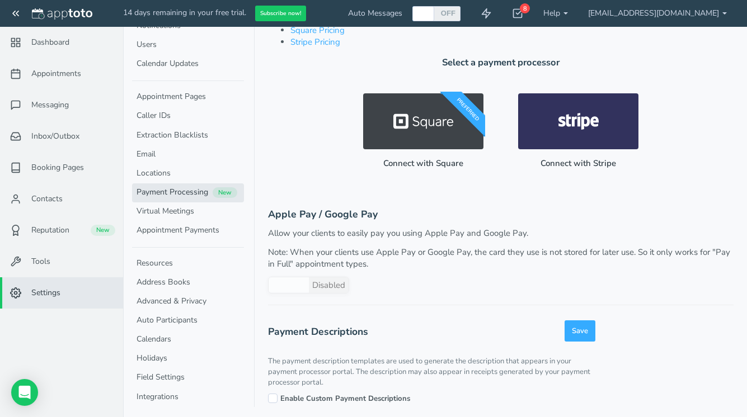
scroll to position [154, 0]
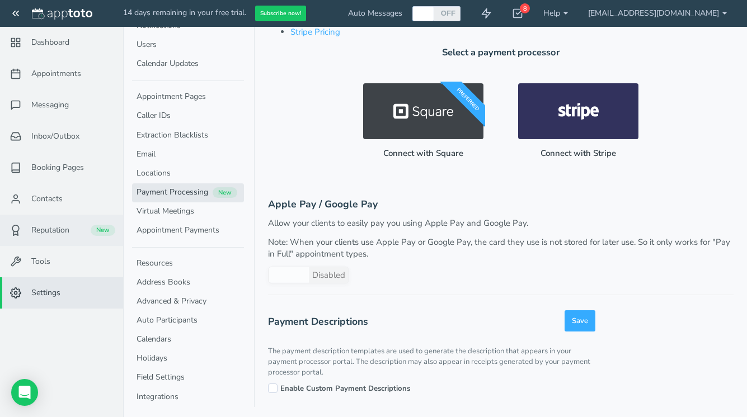
click at [57, 223] on link "Reputation New" at bounding box center [61, 230] width 123 height 31
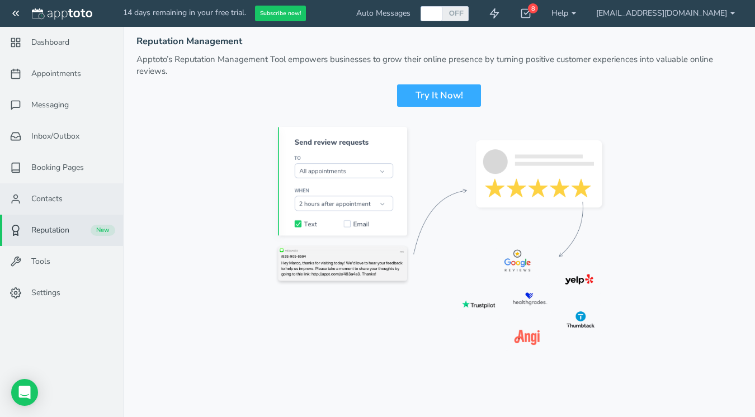
click at [57, 205] on link "Contacts" at bounding box center [61, 198] width 123 height 31
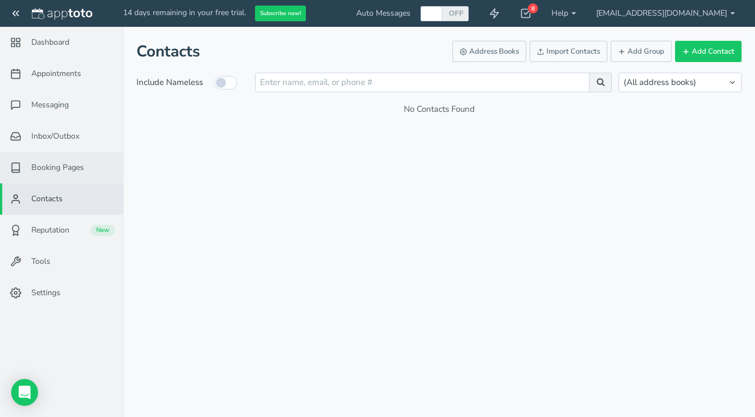
click at [59, 175] on link "Booking Pages" at bounding box center [61, 167] width 123 height 31
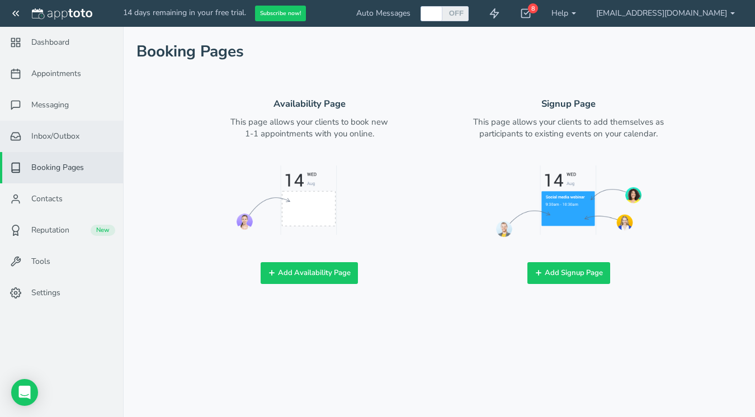
click at [63, 141] on span "Inbox/Outbox" at bounding box center [55, 136] width 48 height 11
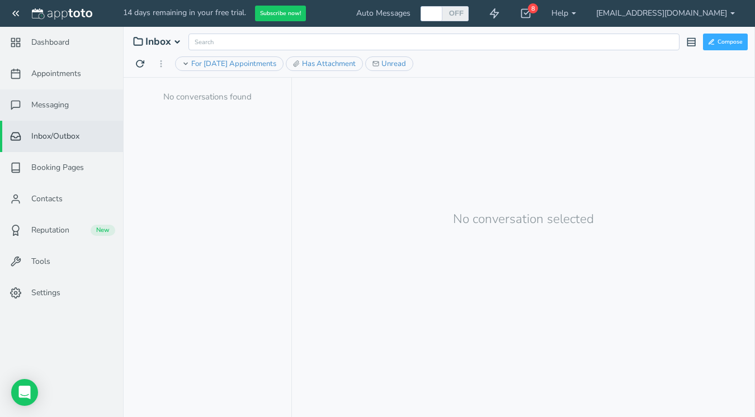
click at [63, 119] on link "Messaging" at bounding box center [61, 104] width 123 height 31
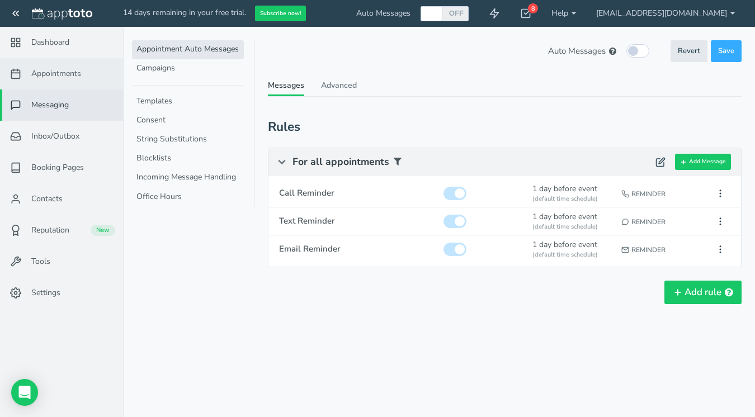
click at [62, 84] on link "Appointments" at bounding box center [61, 73] width 123 height 31
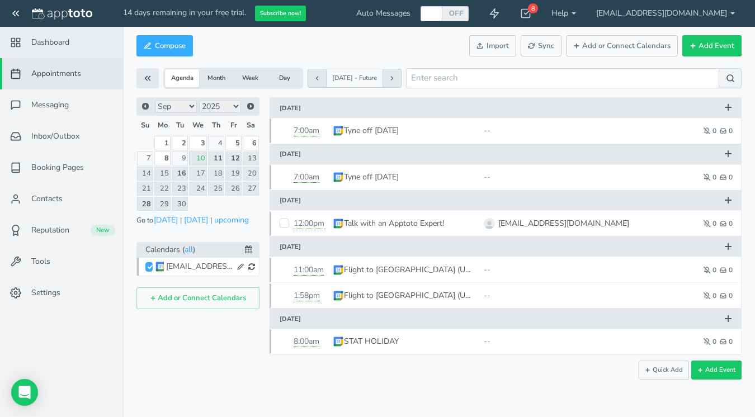
click at [60, 50] on link "Dashboard" at bounding box center [61, 42] width 123 height 31
